Goal: Task Accomplishment & Management: Use online tool/utility

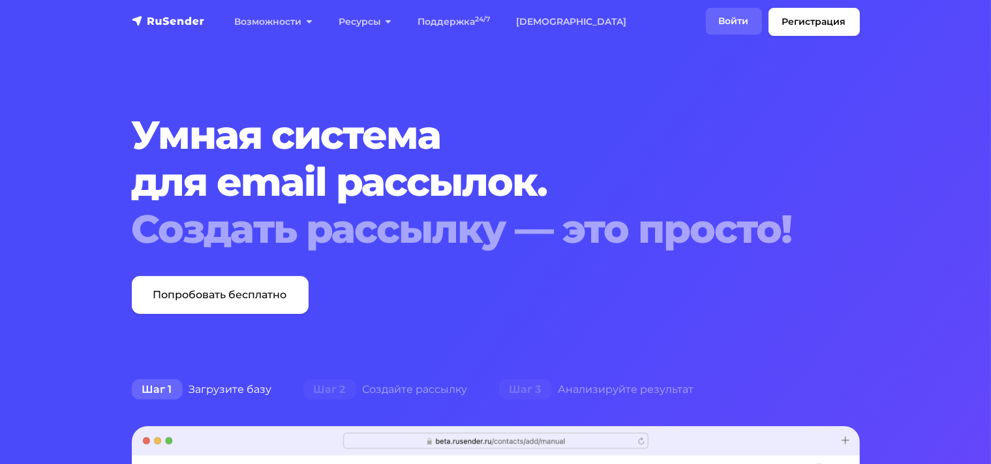
click at [718, 20] on link "Войти" at bounding box center [734, 21] width 56 height 27
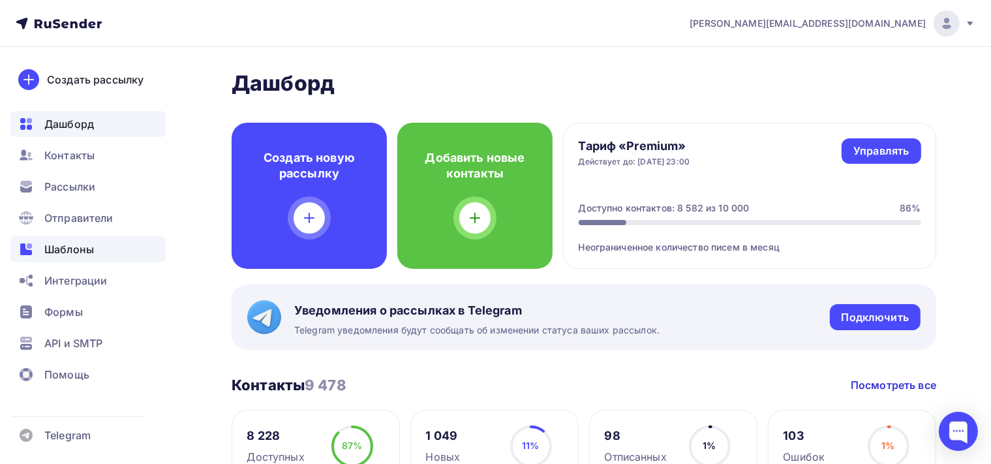
click at [103, 244] on div "Шаблоны" at bounding box center [87, 249] width 155 height 26
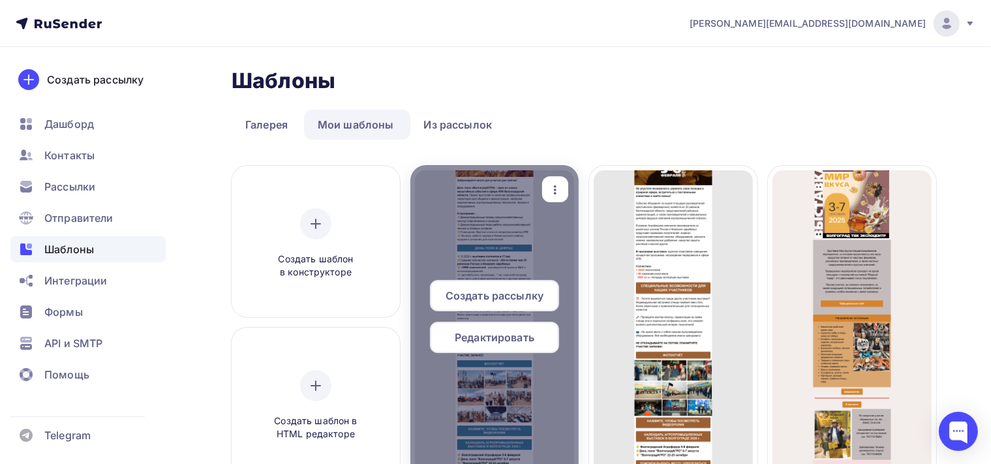
click at [466, 228] on div at bounding box center [494, 321] width 168 height 313
click at [510, 336] on span "Редактировать" at bounding box center [495, 337] width 80 height 16
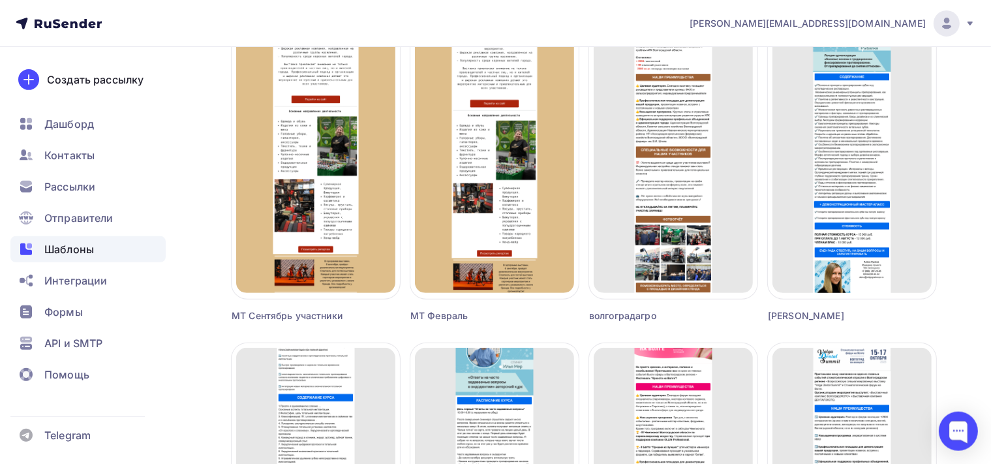
scroll to position [551, 0]
